Goal: Task Accomplishment & Management: Manage account settings

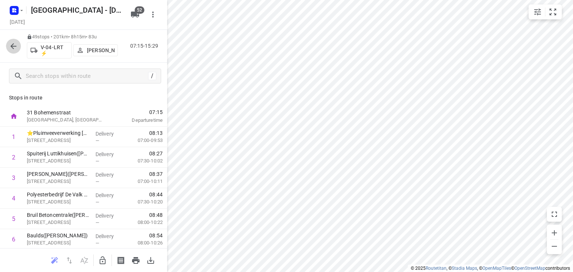
click at [10, 49] on icon "button" at bounding box center [13, 46] width 9 height 9
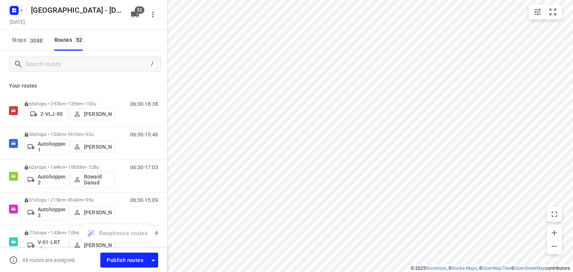
click at [12, 11] on icon "button" at bounding box center [13, 11] width 2 height 2
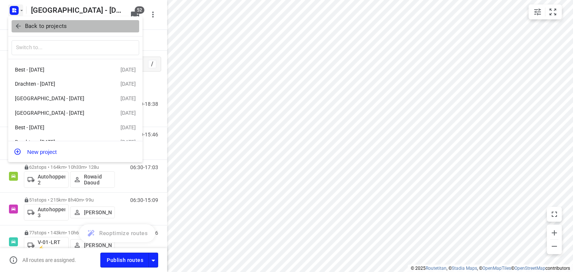
click at [16, 28] on icon "button" at bounding box center [18, 25] width 7 height 7
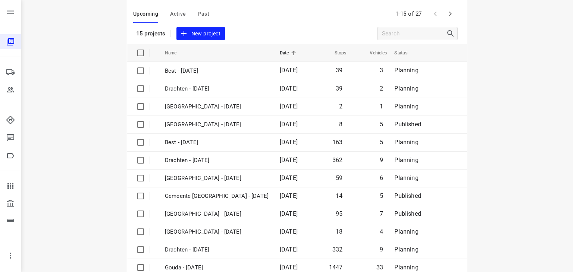
scroll to position [33, 0]
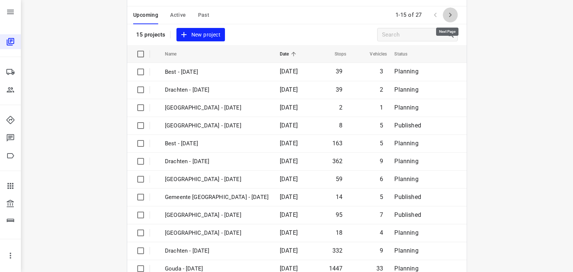
click at [449, 14] on icon "button" at bounding box center [450, 14] width 9 height 9
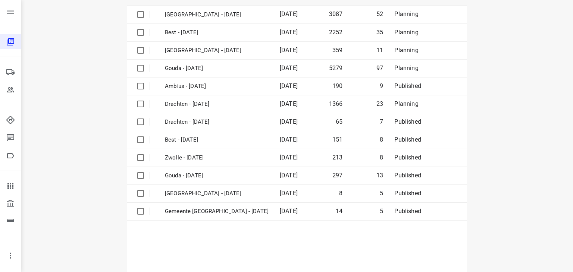
scroll to position [122, 0]
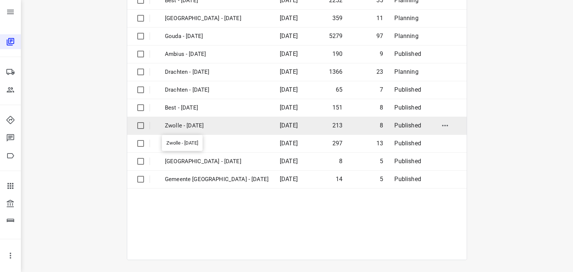
click at [183, 125] on p "Zwolle - [DATE]" at bounding box center [217, 126] width 104 height 9
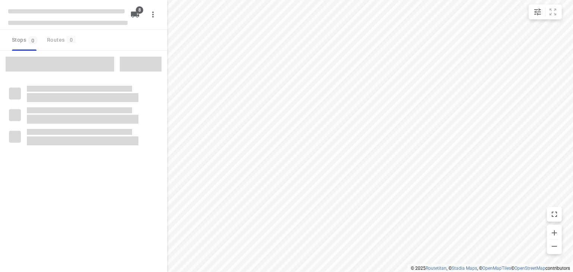
checkbox input "true"
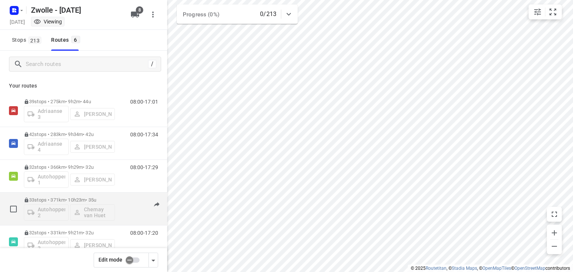
click at [113, 209] on div "Autohopper 2 Chemay van Huet" at bounding box center [69, 212] width 91 height 18
